Goal: Communication & Community: Answer question/provide support

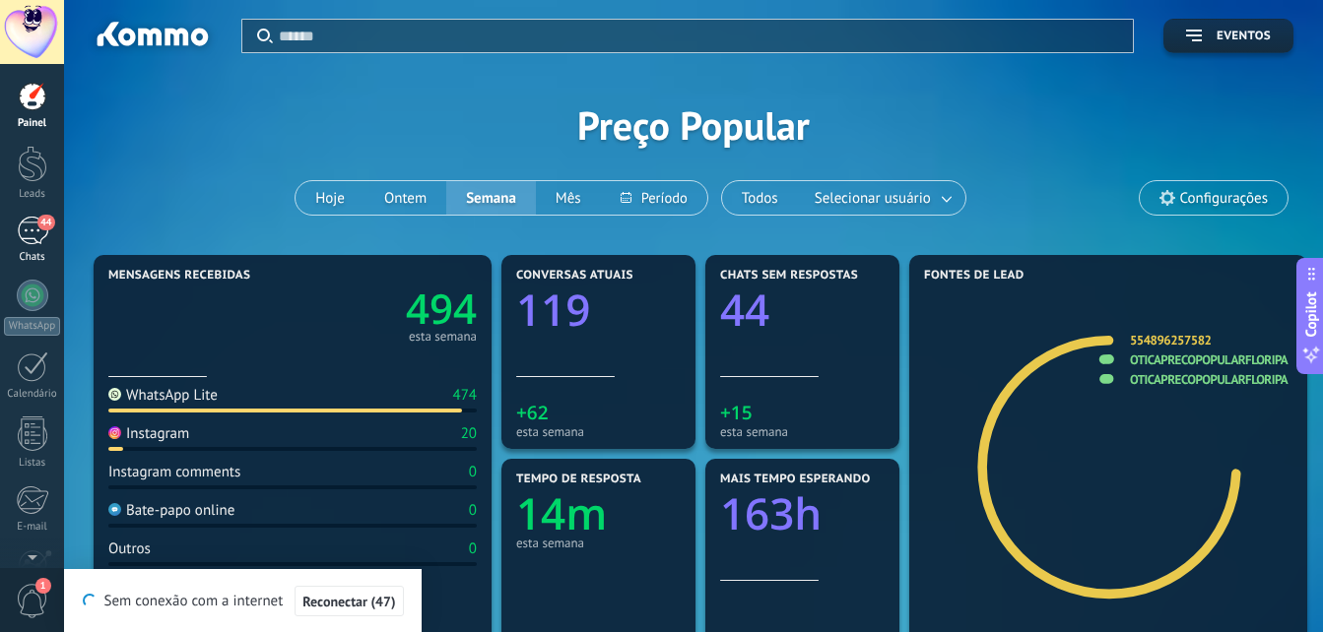
scroll to position [30, 0]
click at [38, 231] on div "44" at bounding box center [33, 231] width 32 height 29
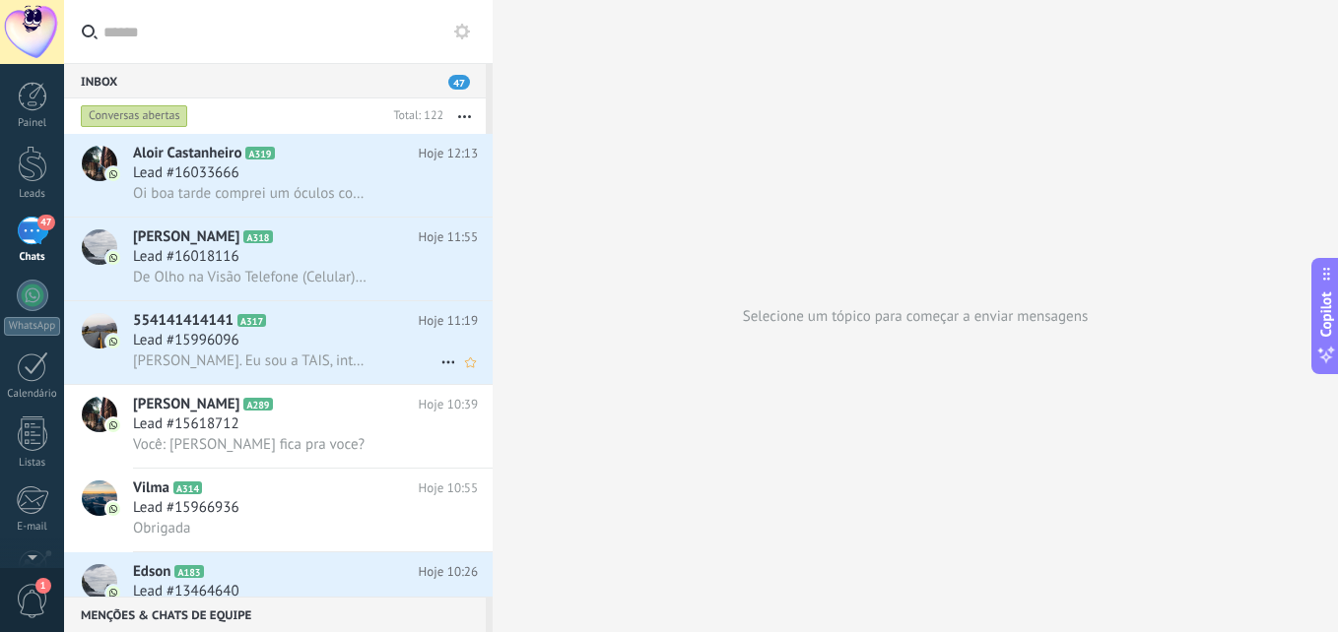
click at [282, 346] on div "Lead #15996096" at bounding box center [305, 341] width 345 height 20
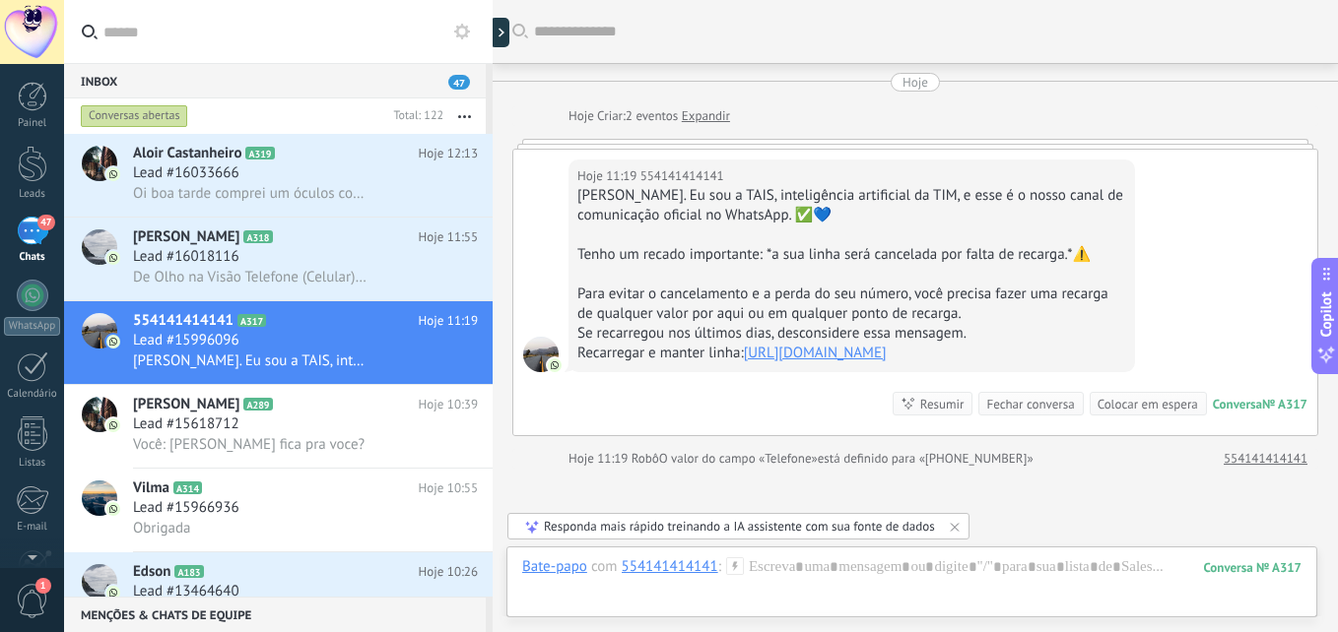
click at [64, 301] on link "554141414141 A317 Hoje 11:19 Lead #15996096 [GEOGRAPHIC_DATA][PERSON_NAME]. Eu …" at bounding box center [278, 342] width 428 height 83
click at [229, 262] on span "Lead #16018116" at bounding box center [186, 257] width 106 height 20
